Goal: Task Accomplishment & Management: Complete application form

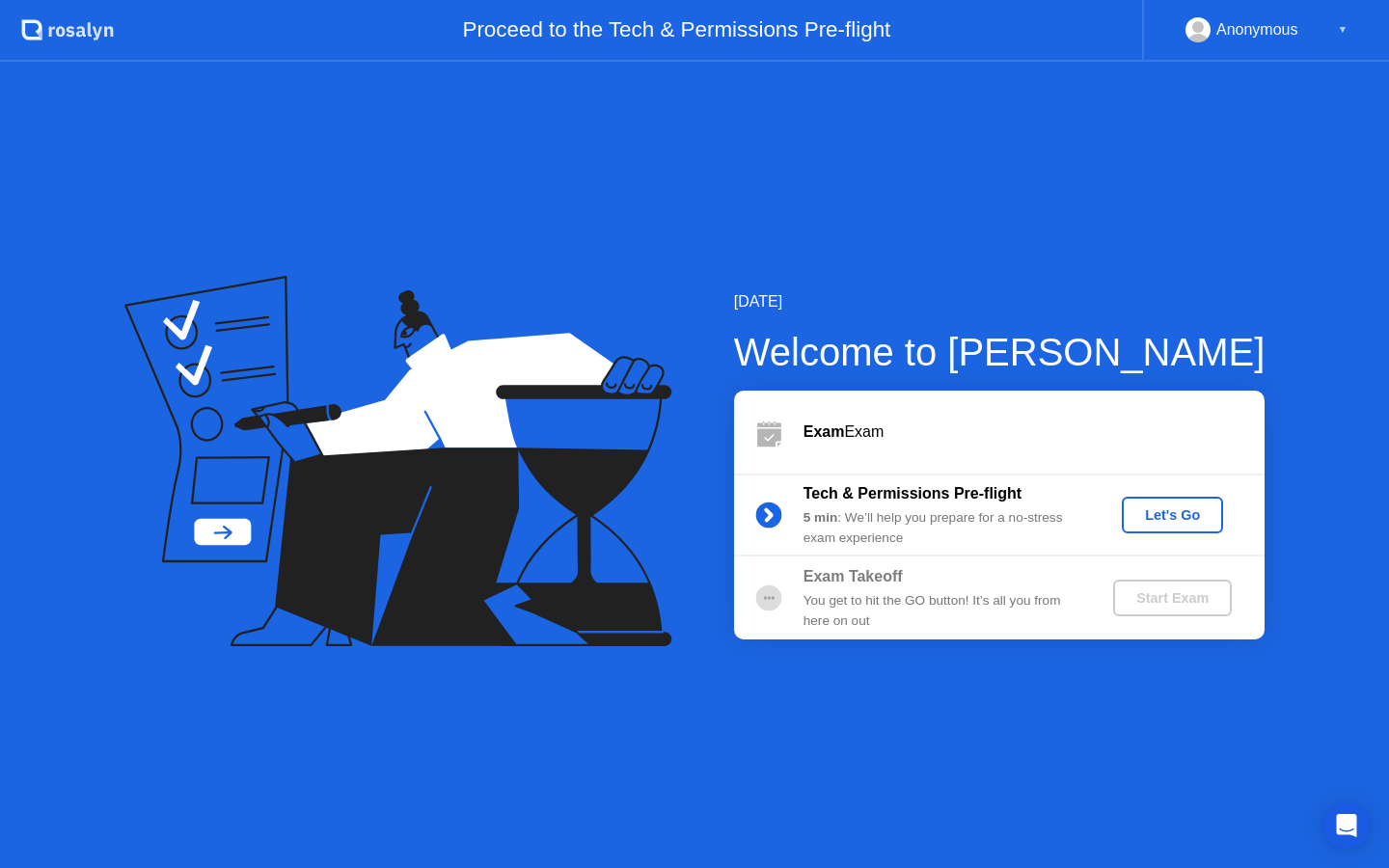
click at [1144, 513] on div "Let's Go" at bounding box center [1172, 515] width 86 height 15
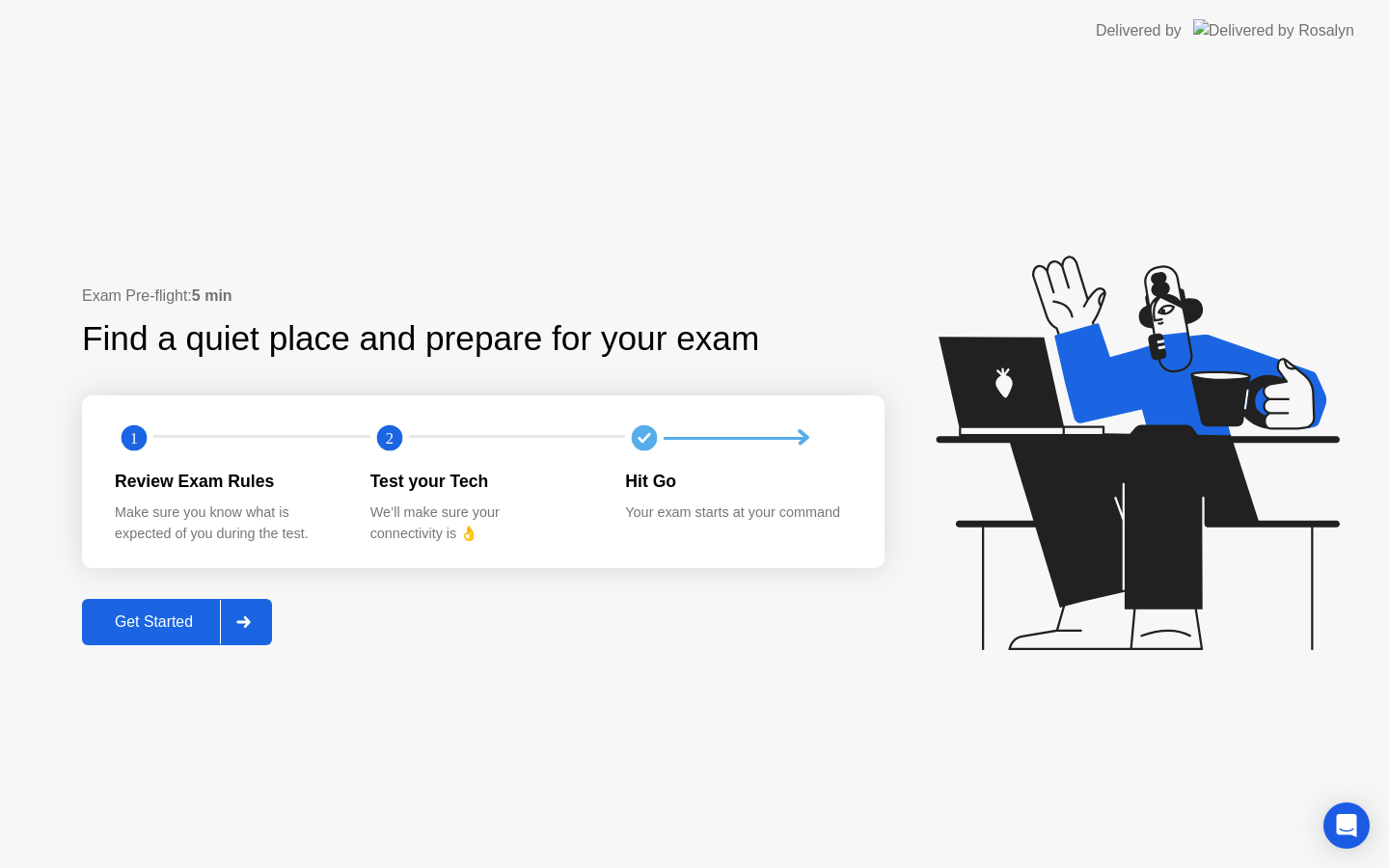
click at [118, 631] on div "Get Started" at bounding box center [154, 622] width 132 height 17
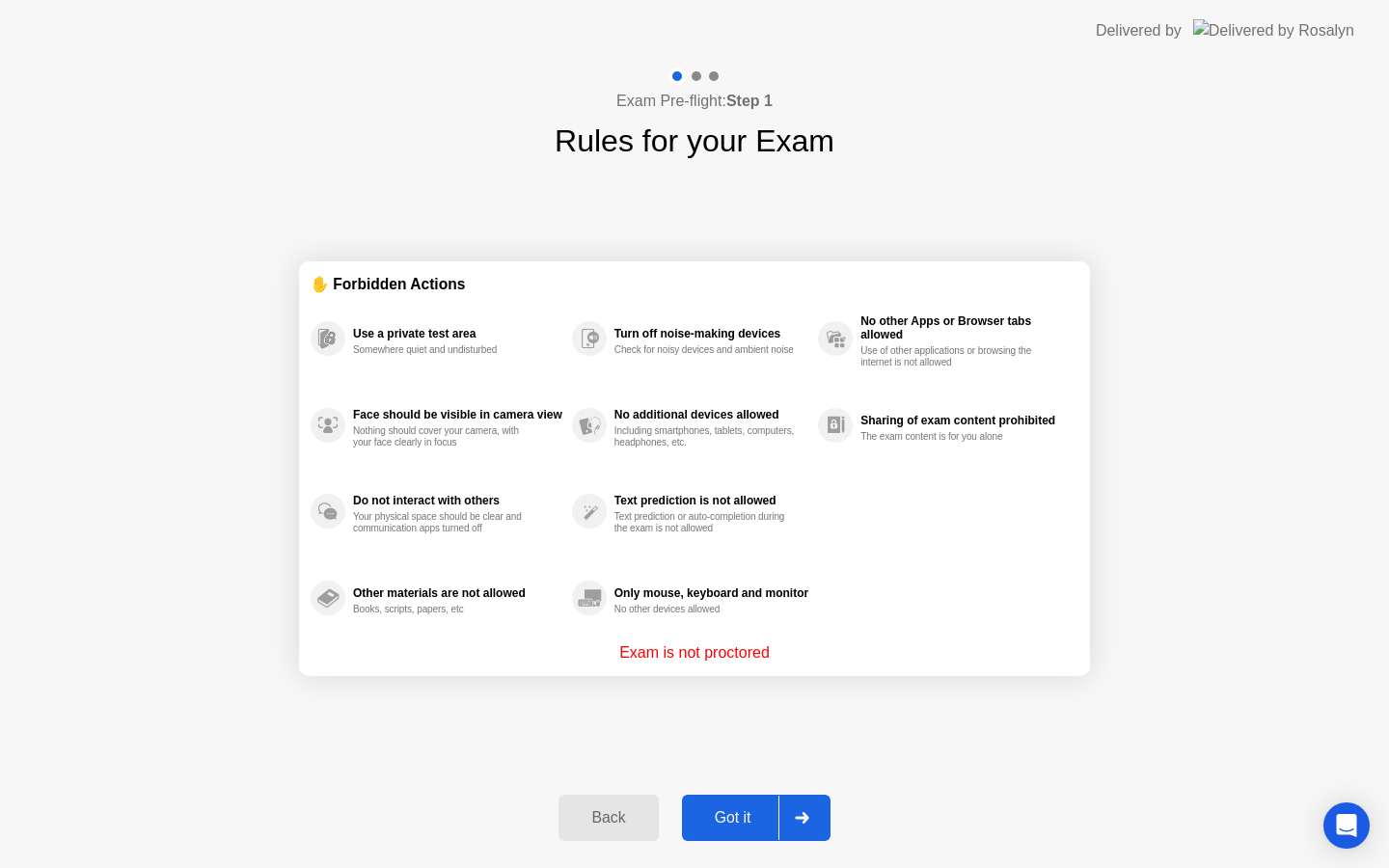
click at [740, 811] on div "Got it" at bounding box center [733, 818] width 91 height 17
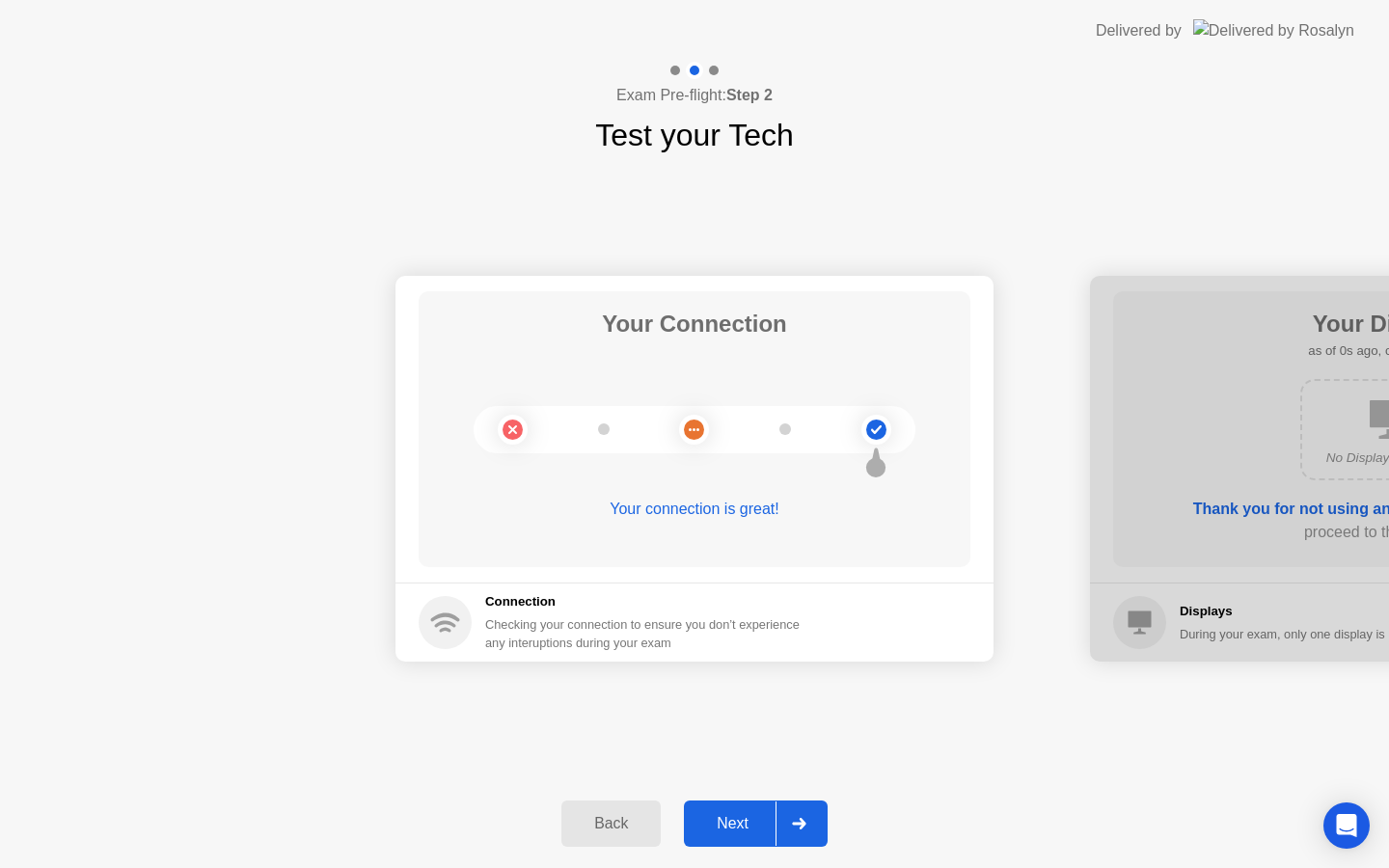
click at [740, 815] on div "Next" at bounding box center [732, 823] width 86 height 17
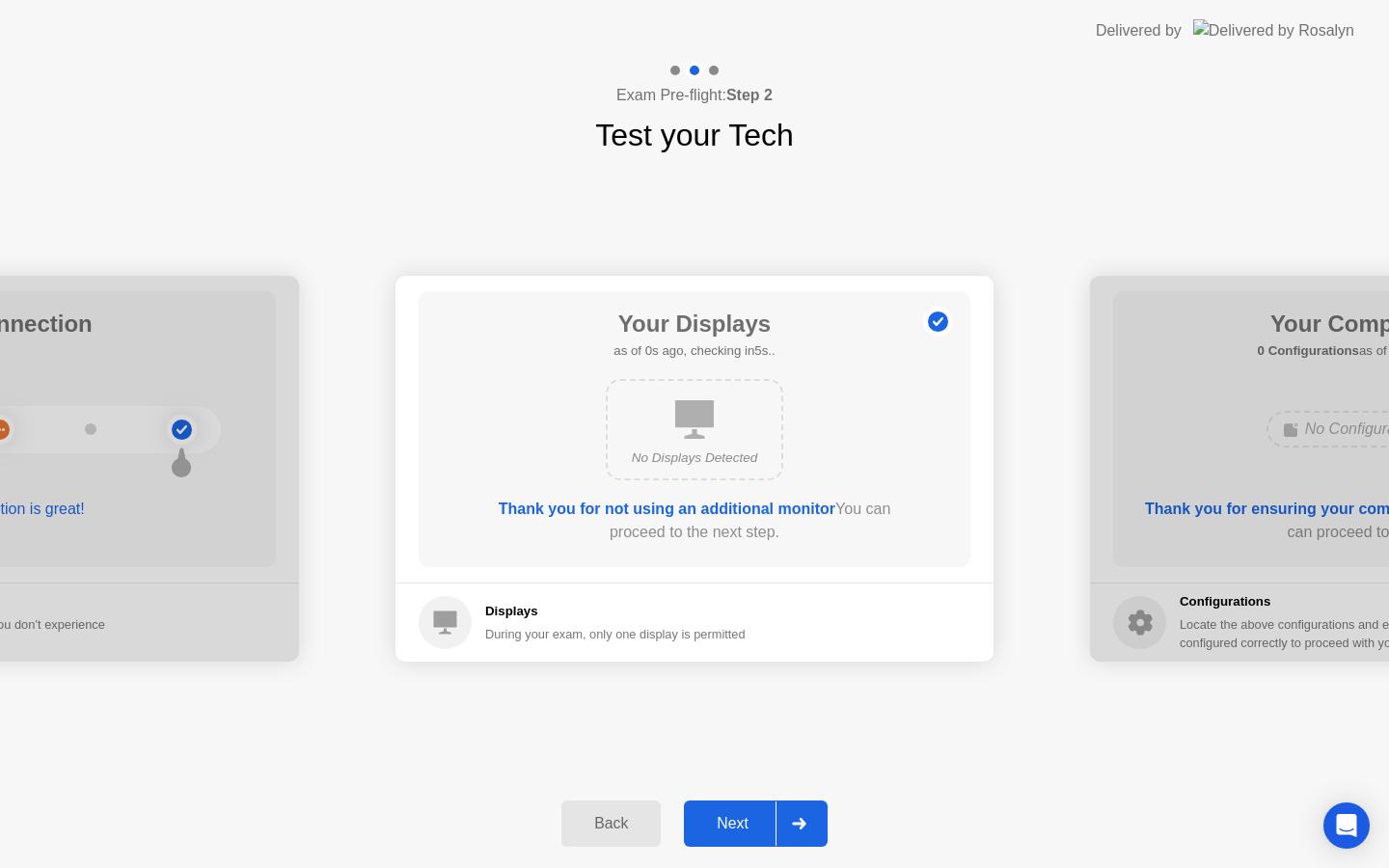
click at [740, 815] on div "Next" at bounding box center [732, 823] width 86 height 17
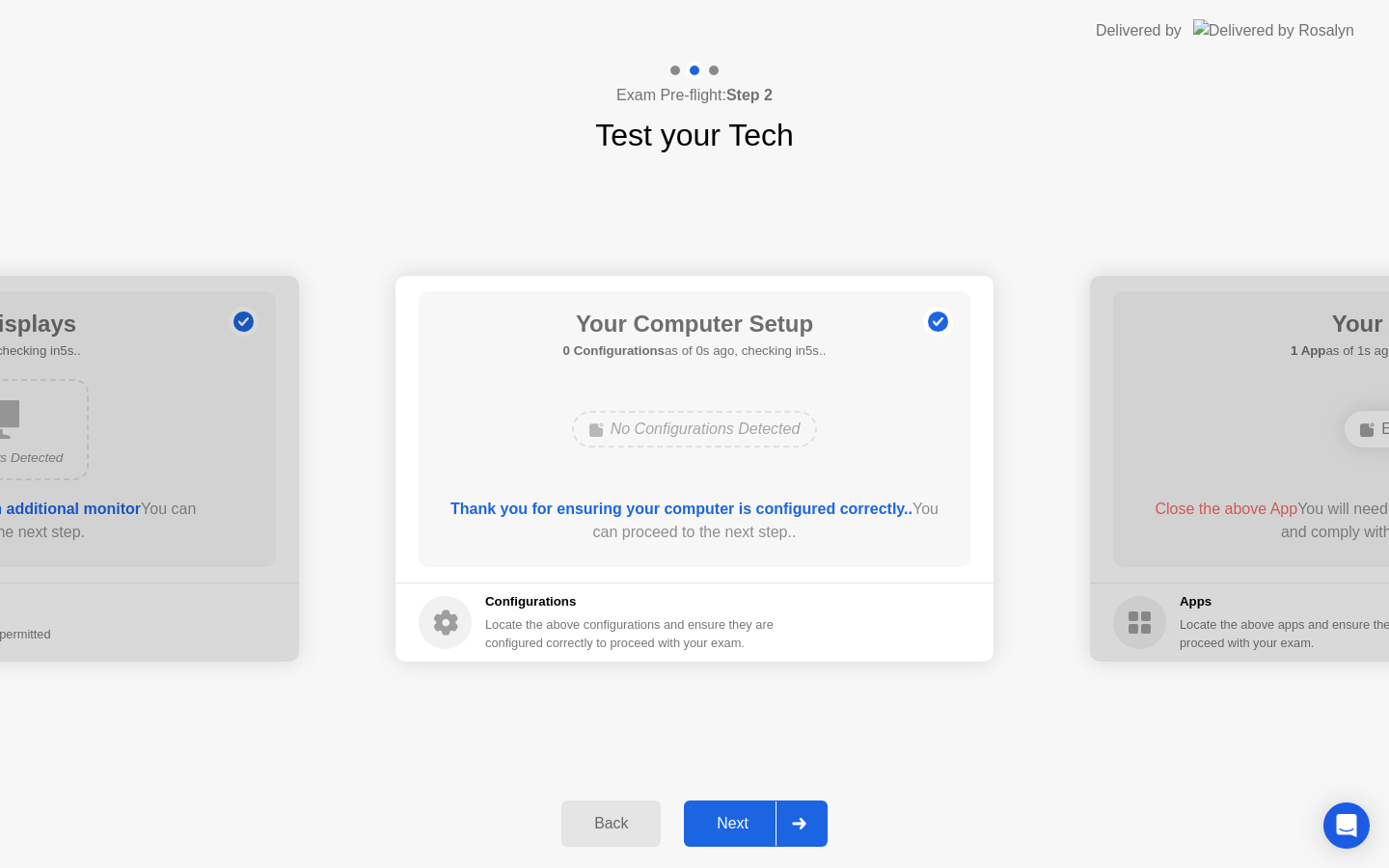
click at [740, 815] on div "Next" at bounding box center [732, 823] width 86 height 17
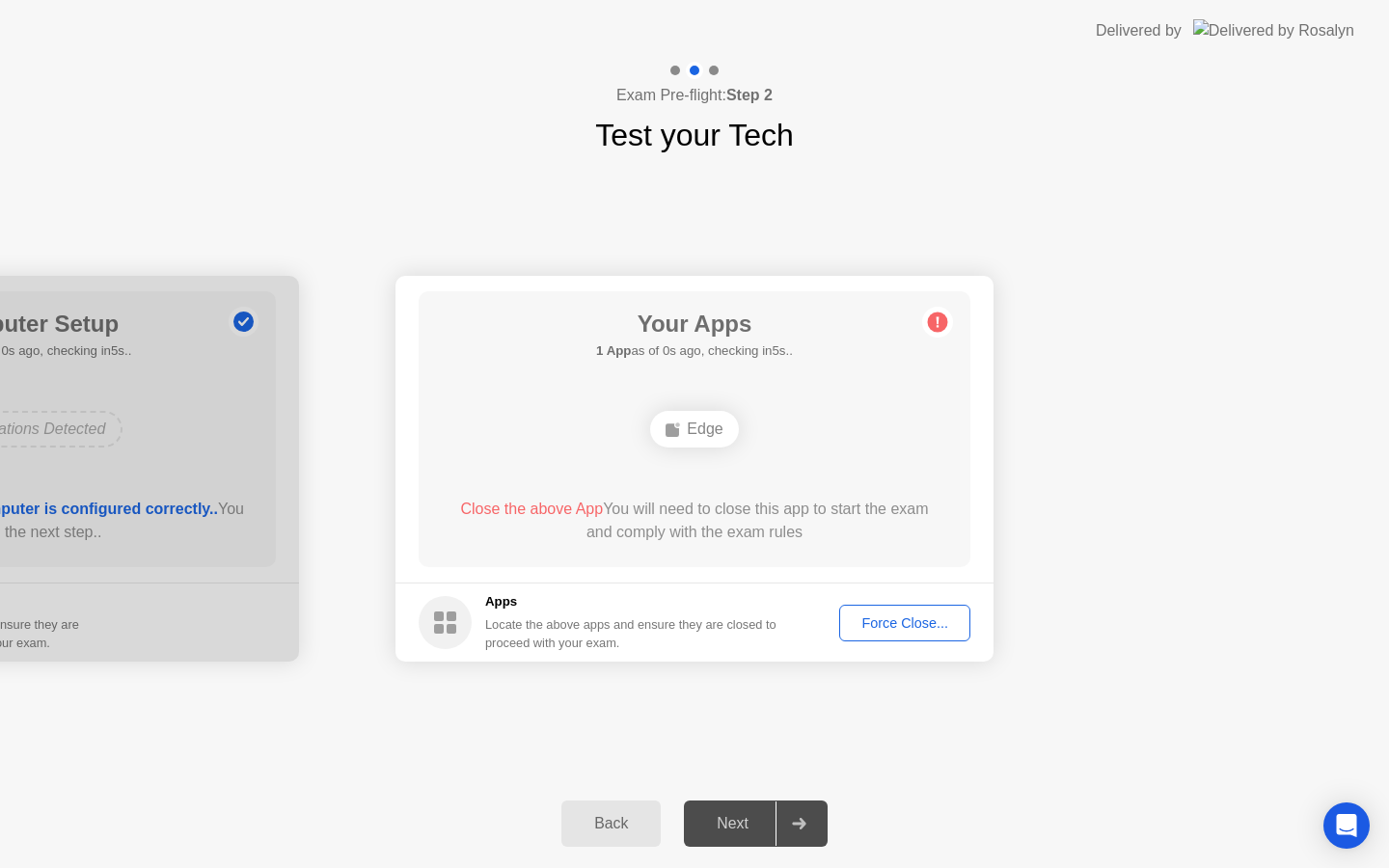
click at [740, 815] on div "Next" at bounding box center [732, 823] width 86 height 17
click at [727, 818] on div "Next" at bounding box center [732, 823] width 86 height 17
click at [815, 819] on div at bounding box center [799, 823] width 46 height 45
click at [909, 617] on div "Force Close..." at bounding box center [905, 623] width 118 height 15
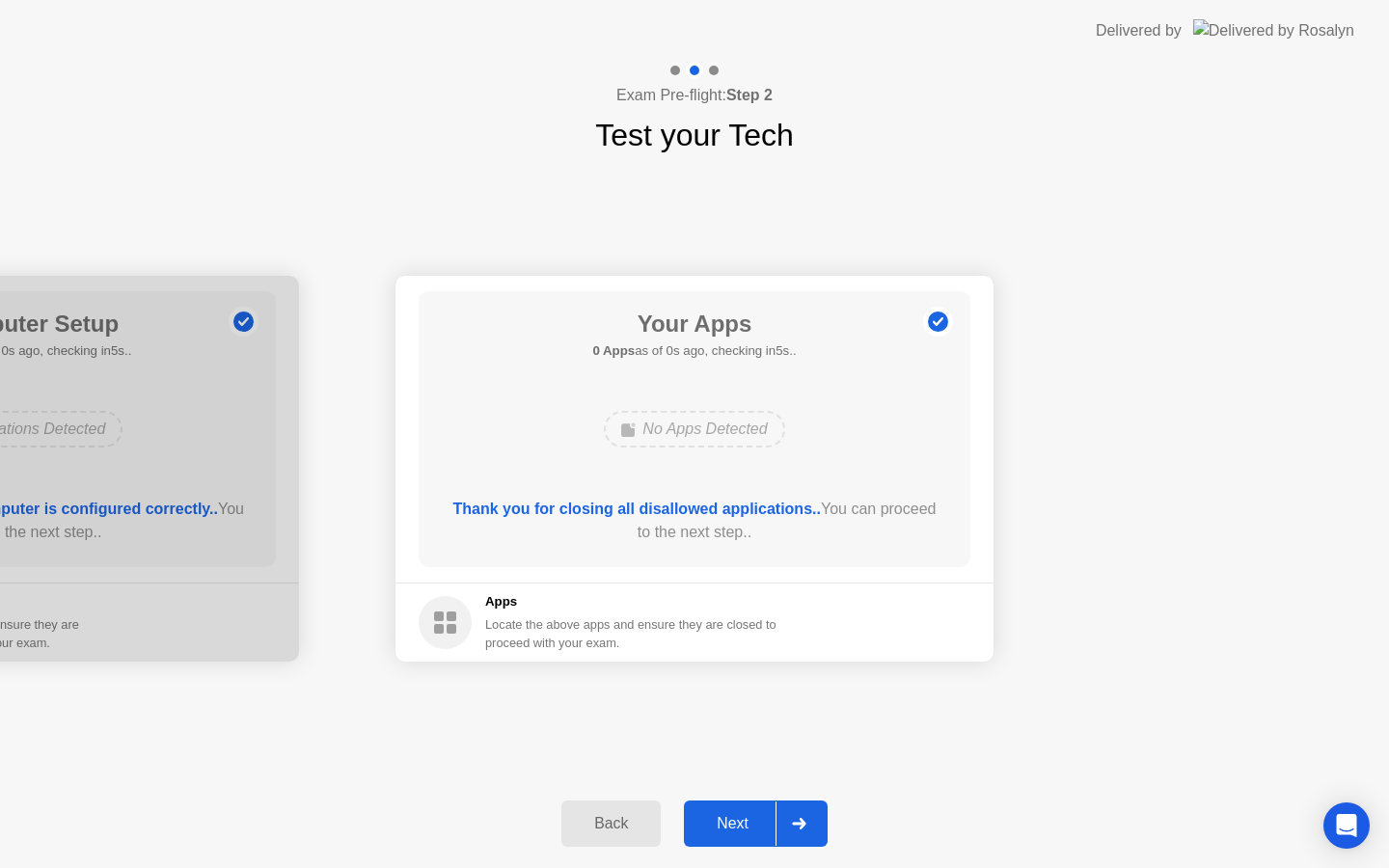
click at [740, 808] on button "Next" at bounding box center [755, 823] width 143 height 46
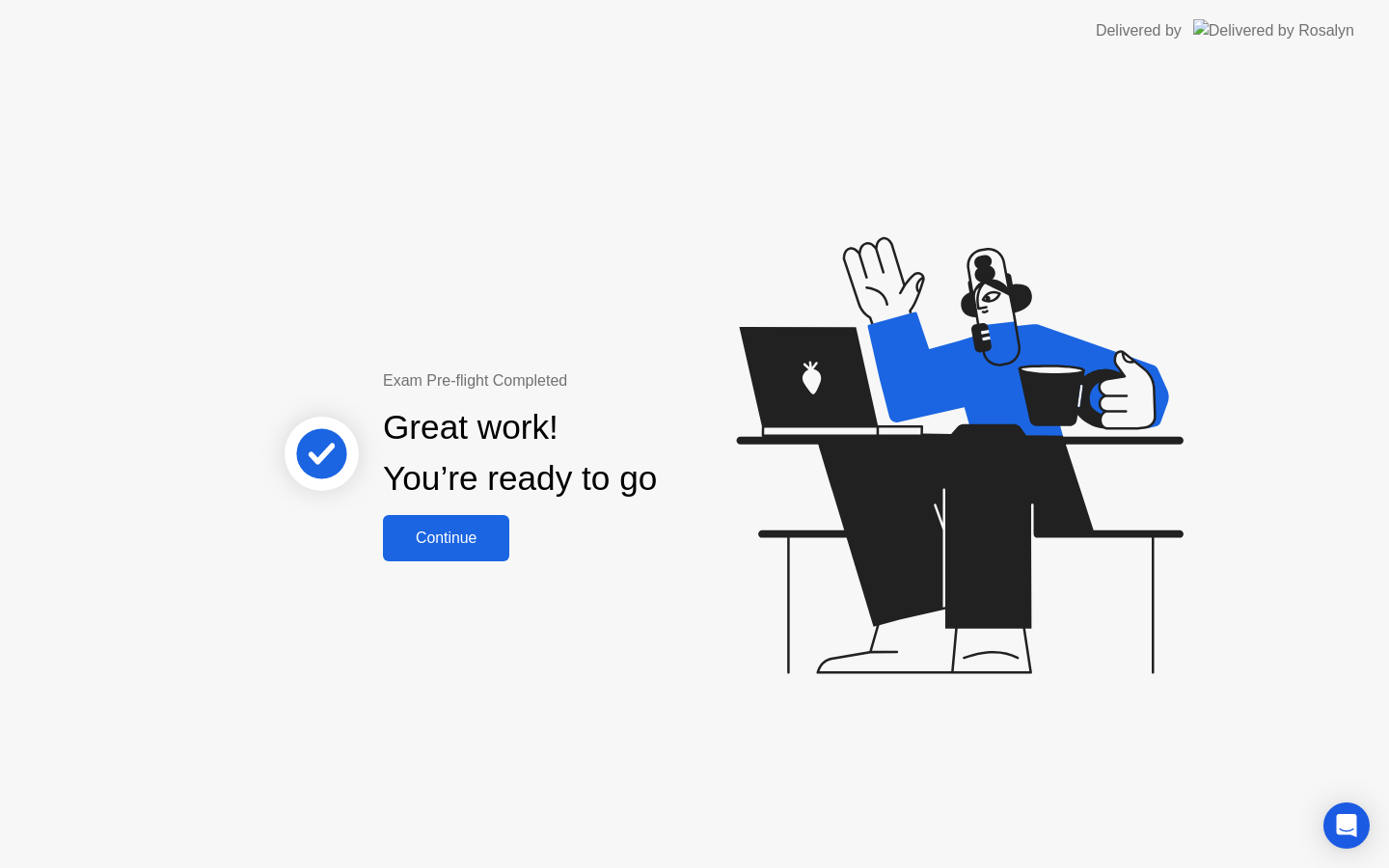
click at [430, 572] on div "Exam Pre-flight Completed Great work! You’re ready to go Continue" at bounding box center [694, 464] width 1389 height 806
click at [453, 547] on div "Continue" at bounding box center [446, 538] width 115 height 17
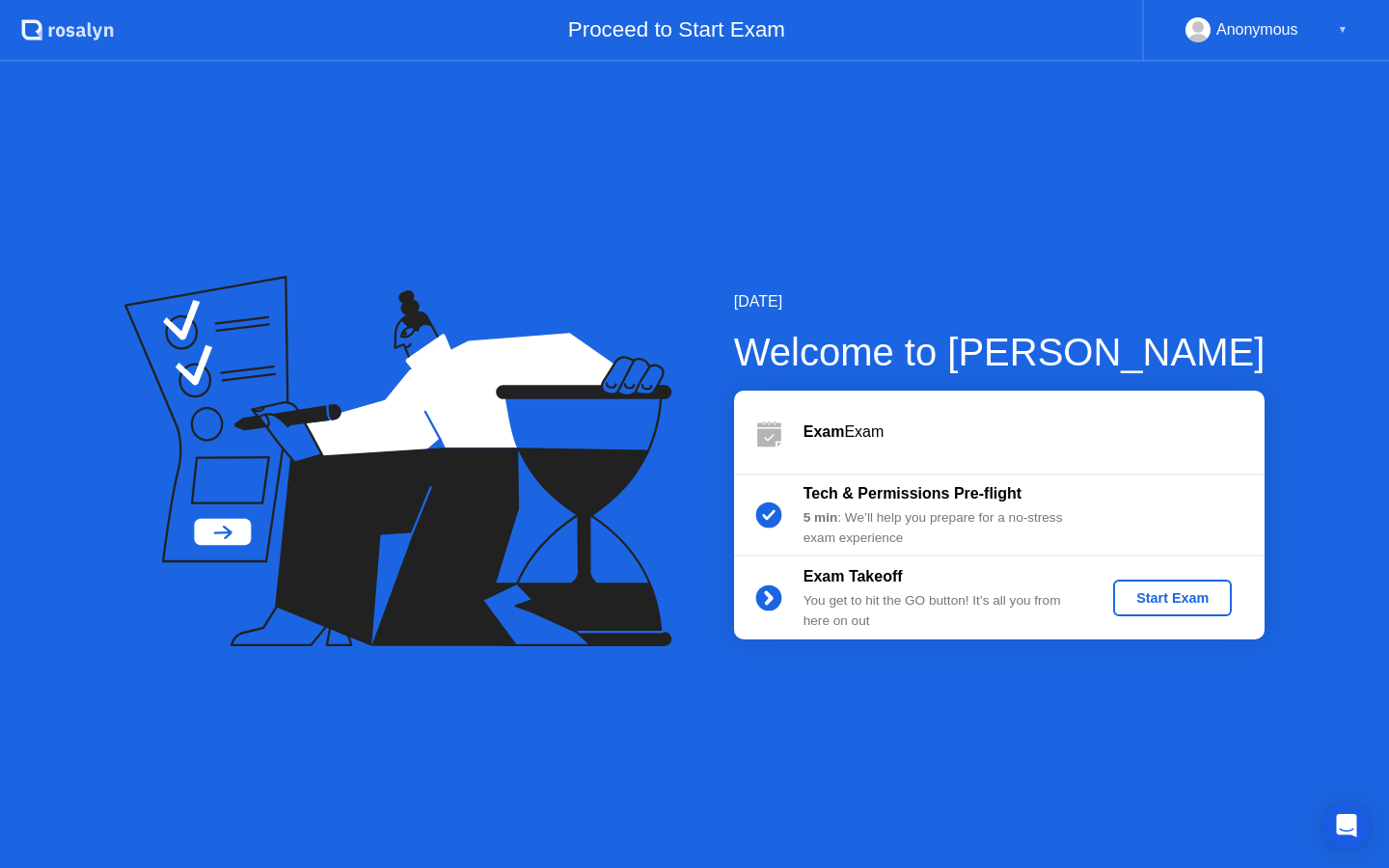
click at [1143, 598] on div "Start Exam" at bounding box center [1172, 598] width 104 height 15
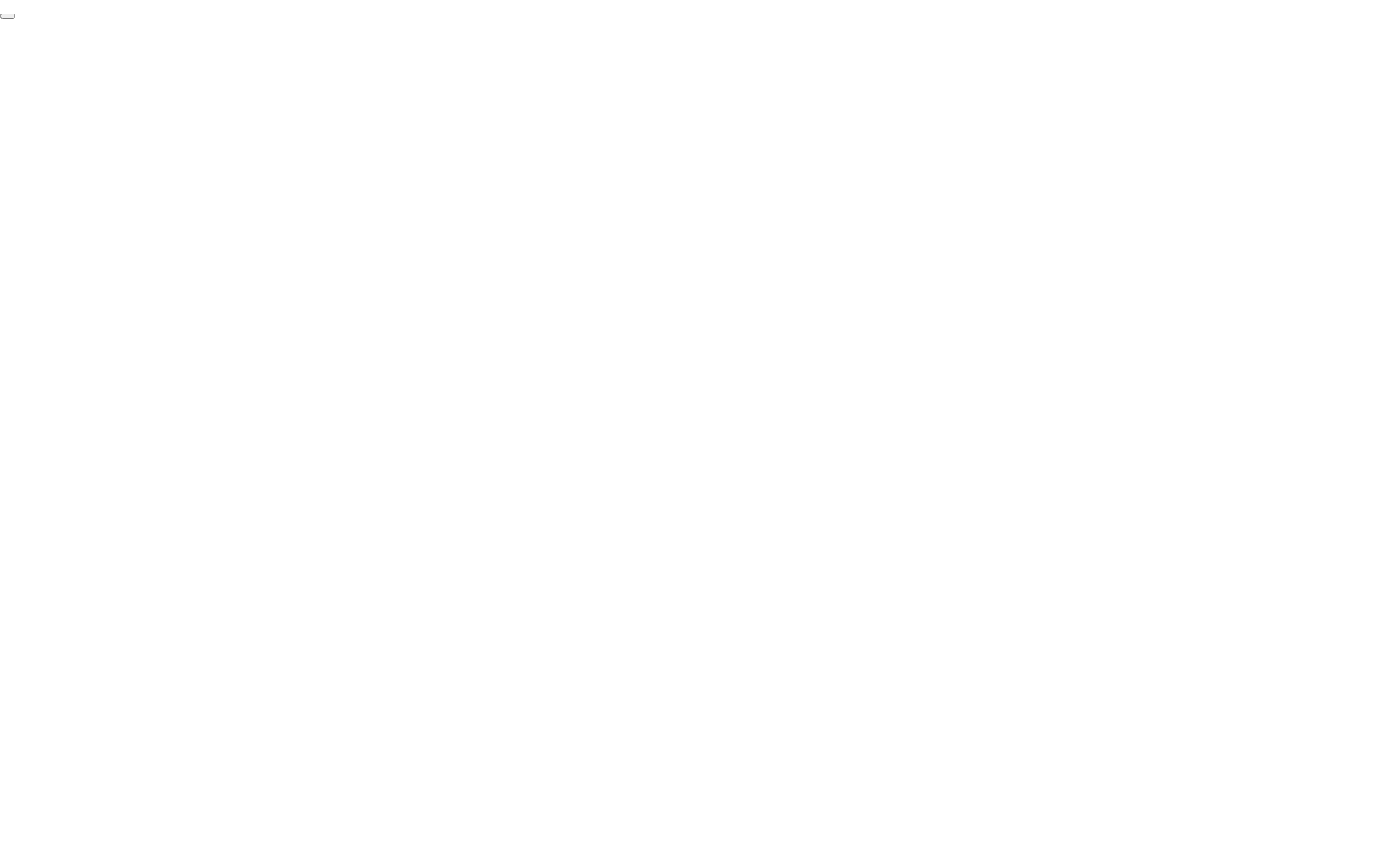
click at [15, 19] on button "End Proctoring Session" at bounding box center [8, 16] width 15 height 6
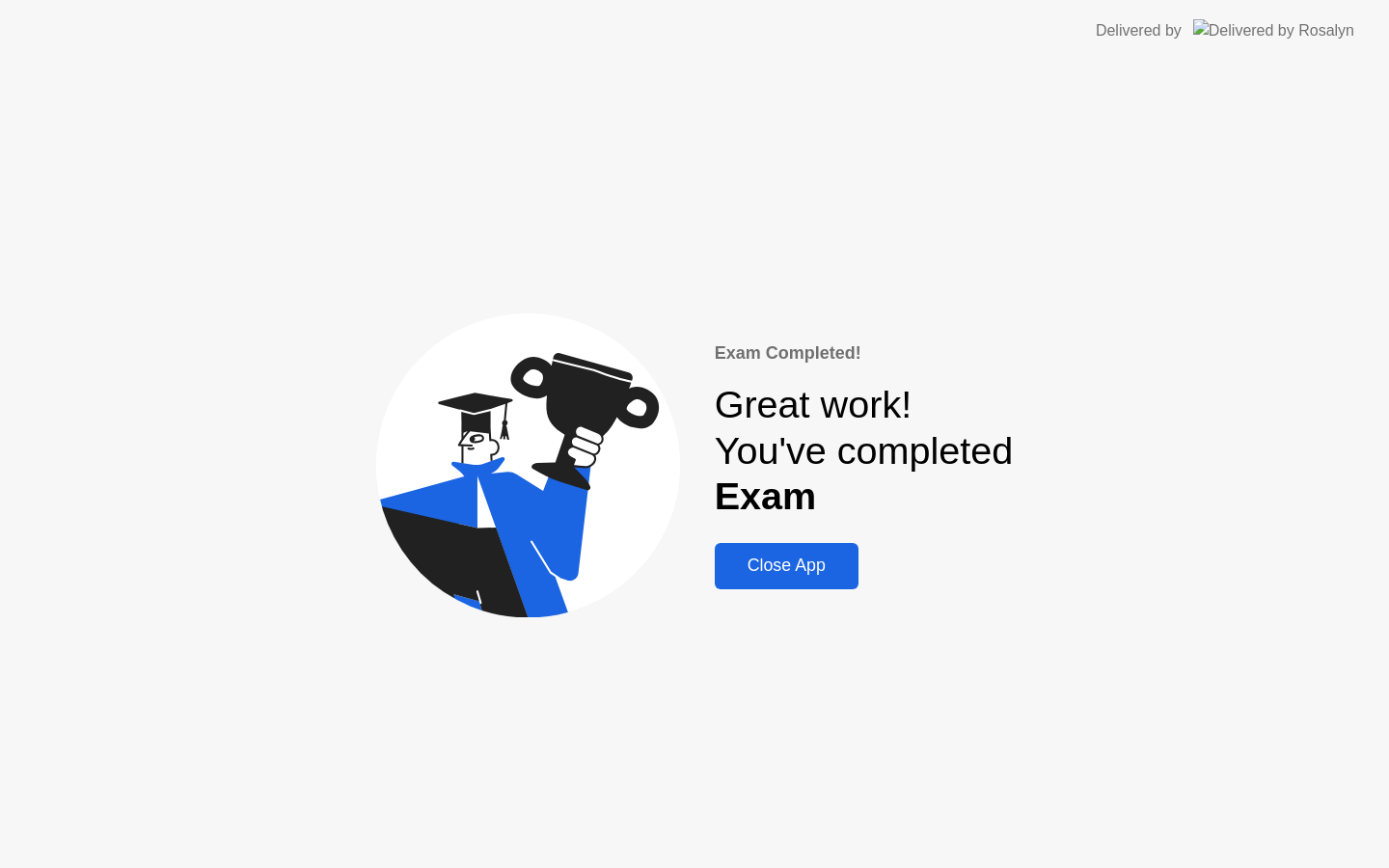
click at [764, 581] on button "Close App" at bounding box center [786, 566] width 143 height 46
